Goal: Find specific page/section: Find specific page/section

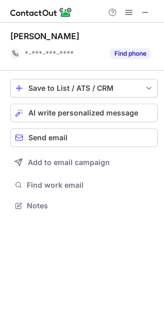
scroll to position [198, 164]
click at [144, 10] on span at bounding box center [145, 12] width 8 height 8
